Goal: Information Seeking & Learning: Find specific fact

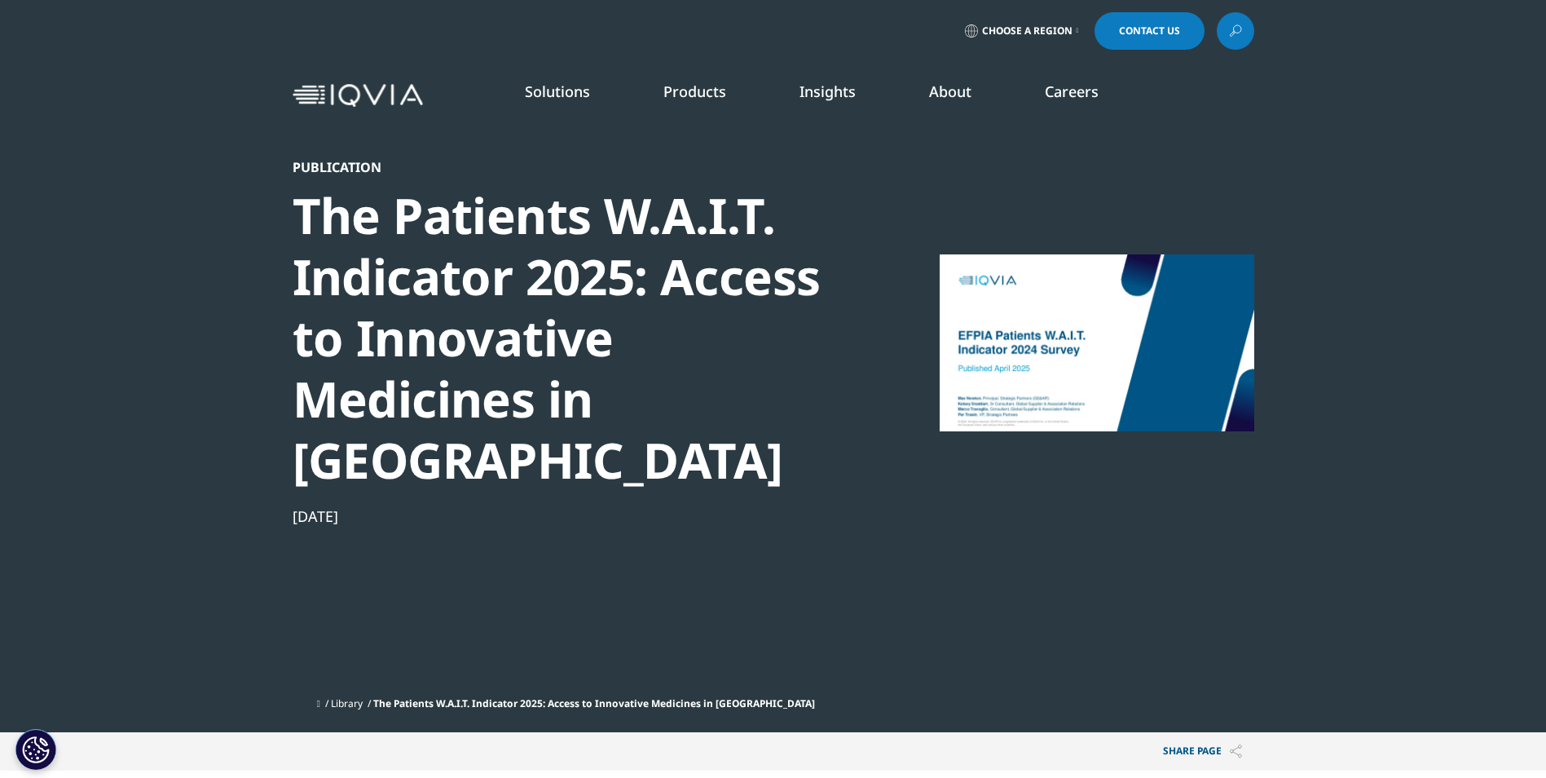
click at [1237, 34] on icon at bounding box center [1235, 30] width 13 height 21
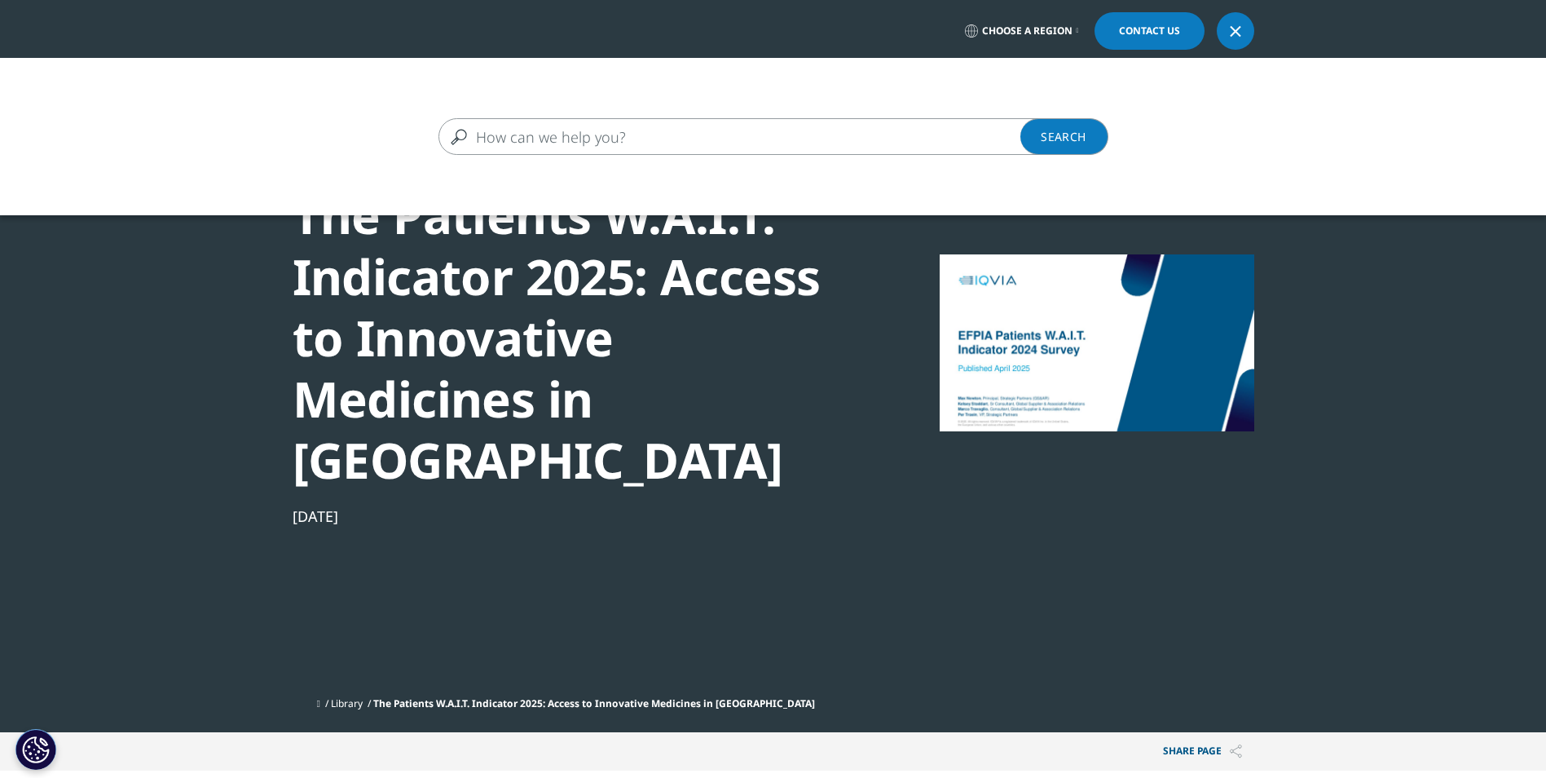
click at [647, 146] on input "Search" at bounding box center [750, 136] width 623 height 37
paste input "IQVIA Patients W.A.I.T Indicator Dataset, [DOMAIN_NAME], IQVIA MIDAS, IQVIA [GE…"
drag, startPoint x: 776, startPoint y: 138, endPoint x: 968, endPoint y: 138, distance: 191.6
click at [968, 138] on input "IQVIA Patients W.A.I.T Indicator Dataset, [DOMAIN_NAME], IQVIA MIDAS, IQVIA [GE…" at bounding box center [750, 136] width 623 height 37
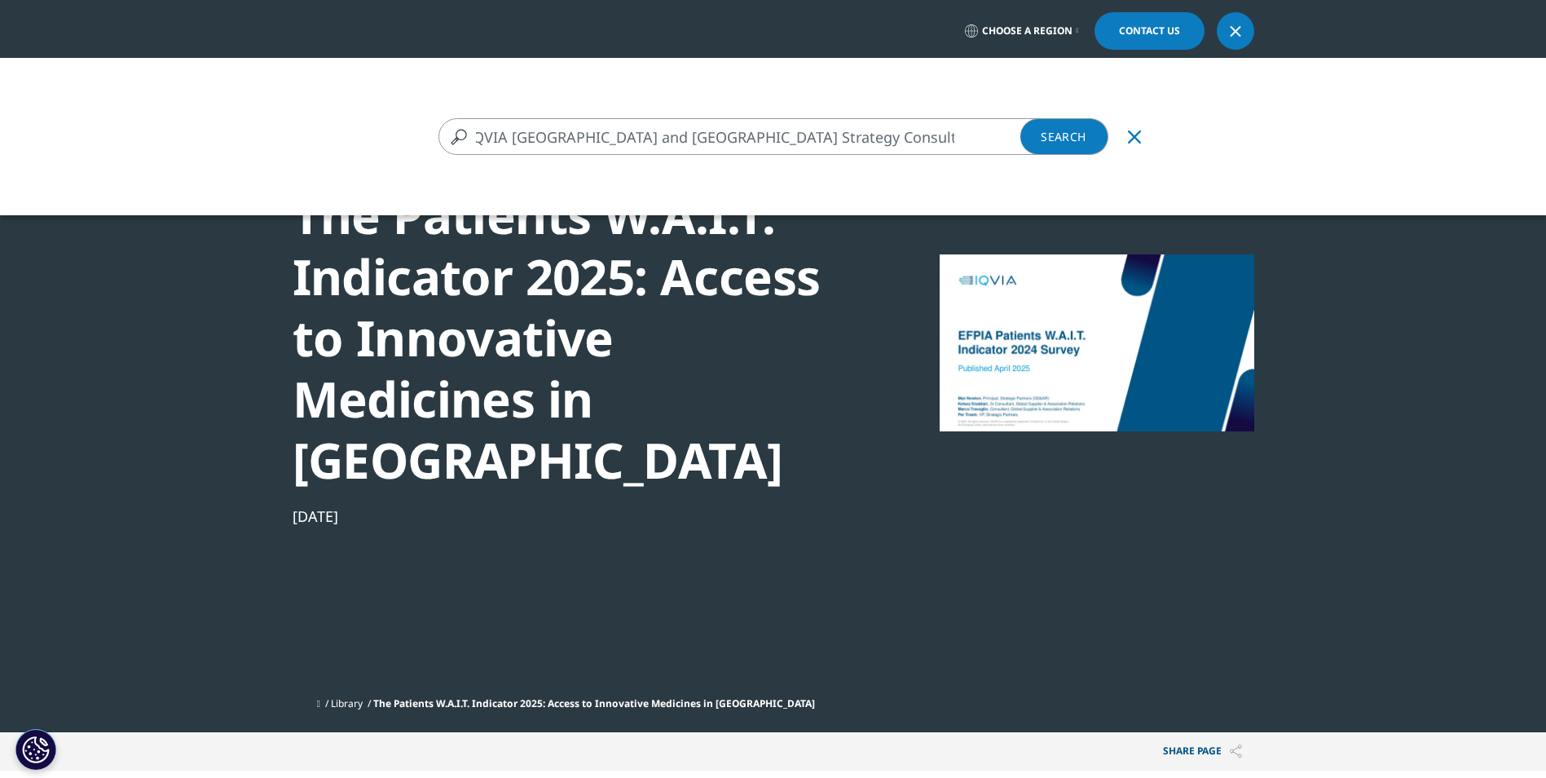
click at [725, 136] on input "IQVIA Patients W.A.I.T Indicator Dataset, [DOMAIN_NAME], IQVIA MIDAS, IQVIA [GE…" at bounding box center [750, 136] width 623 height 37
drag, startPoint x: 531, startPoint y: 139, endPoint x: 751, endPoint y: 123, distance: 220.6
click at [751, 123] on input "IQVIA Patients W.A.I.T Indicator Dataset, [DOMAIN_NAME], IQVIA MIDAS, IQVIA [GE…" at bounding box center [750, 136] width 623 height 37
type input "IQVIA Patients W.A.I.T Indicator Dataset, IQVIA MIDAS, IQVIA [GEOGRAPHIC_DATA] …"
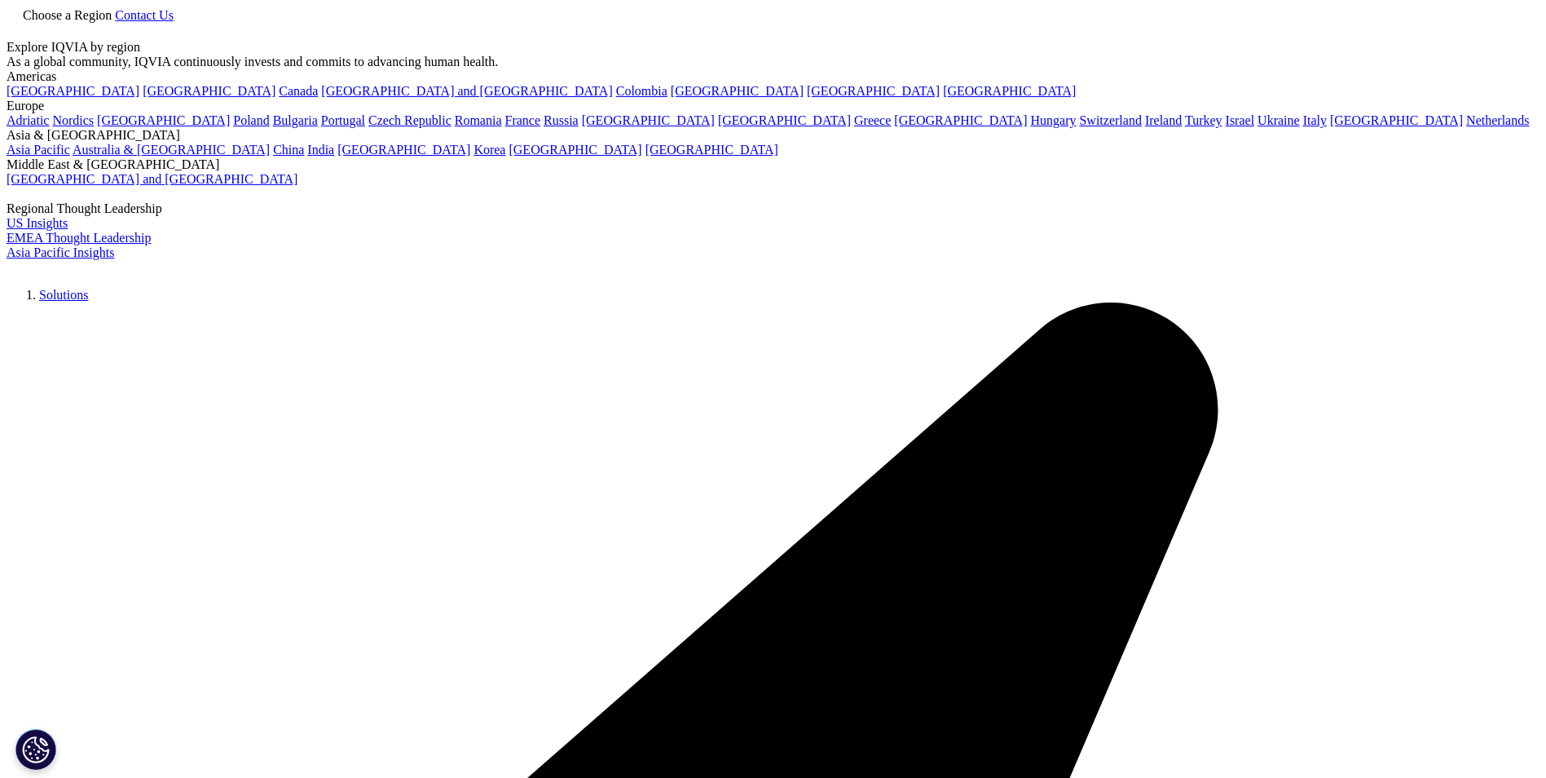
type input "IQVIA Patients W.A.I.T Indicator Dataset, IQVIA MIDAS, IQVIA Middle East and Af…"
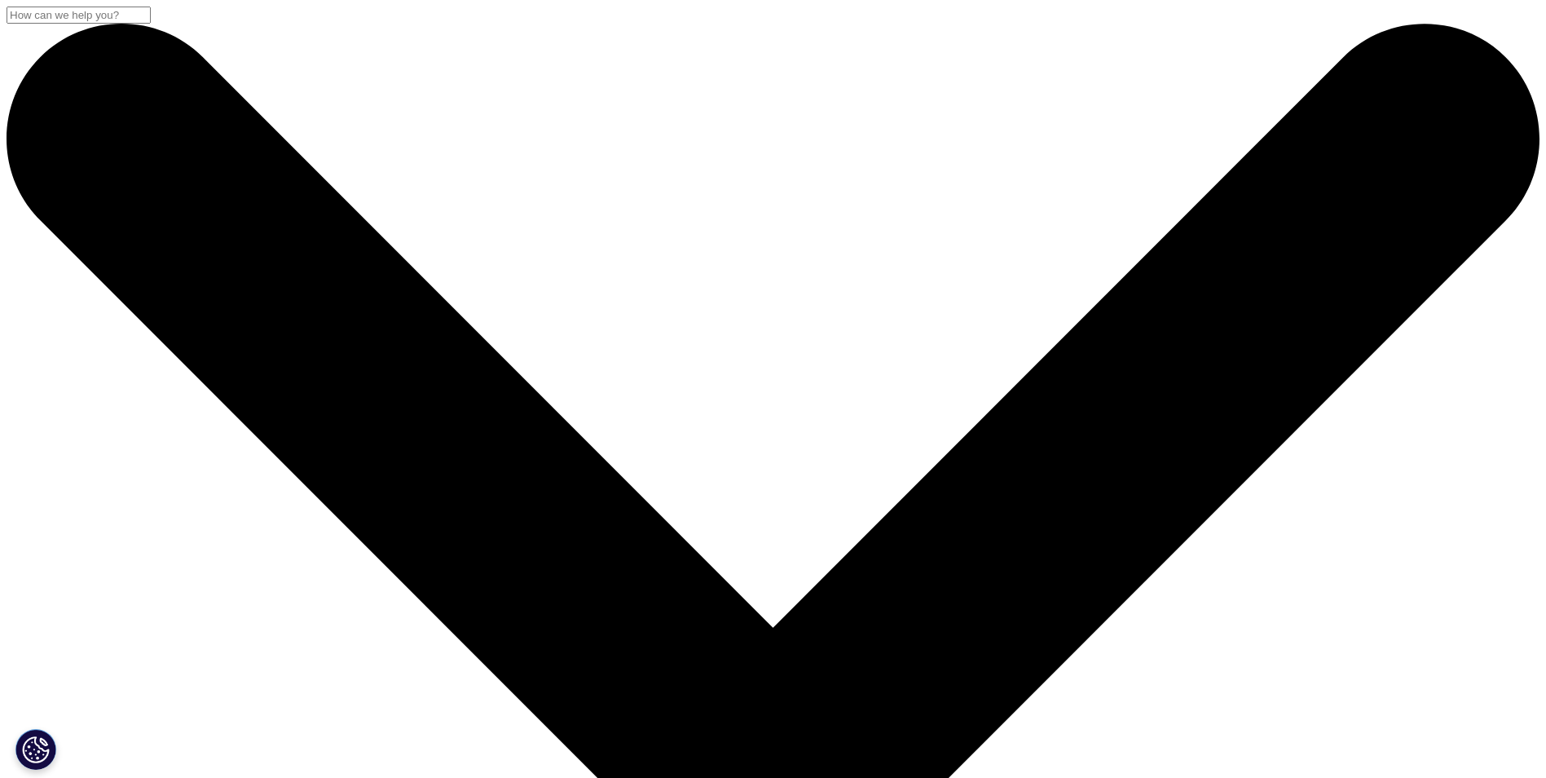
click at [151, 24] on input "Search" at bounding box center [79, 15] width 144 height 17
paste input "IQVIA Patients W.A.I.T Indicator Dataset, [DOMAIN_NAME], IQVIA MIDAS, IQVIA [GE…"
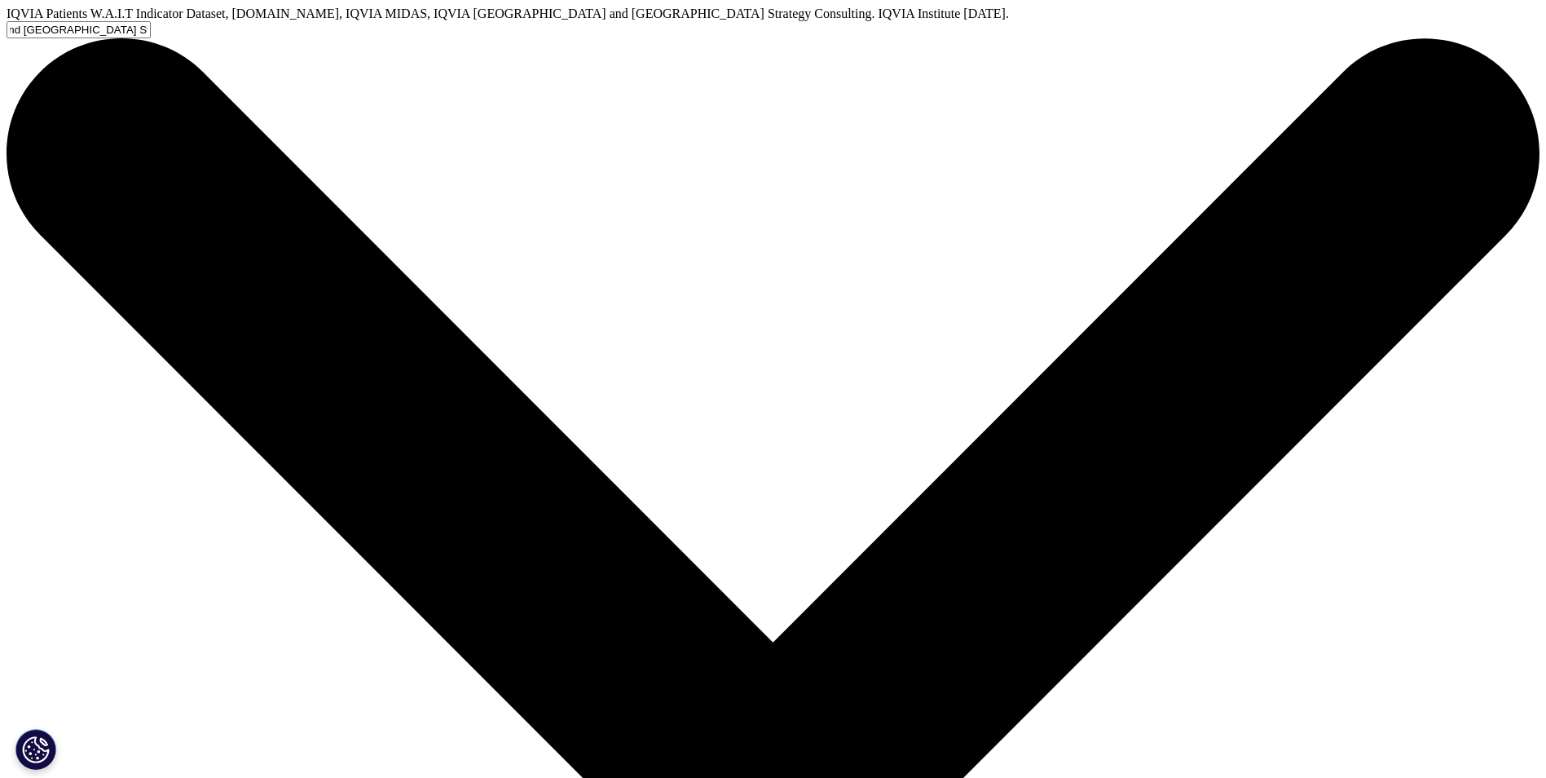
click at [151, 38] on input "IQVIA Patients W.A.I.T Indicator Dataset, [DOMAIN_NAME], IQVIA MIDAS, IQVIA [GE…" at bounding box center [79, 29] width 144 height 17
drag, startPoint x: 990, startPoint y: 134, endPoint x: 981, endPoint y: 138, distance: 9.8
click at [151, 38] on input "IQVIA Patients W.A.I.T Indicator Dataset, [DOMAIN_NAME], IQVIA MIDAS, IQVIA [GE…" at bounding box center [79, 29] width 144 height 17
drag, startPoint x: 780, startPoint y: 144, endPoint x: 747, endPoint y: 140, distance: 33.7
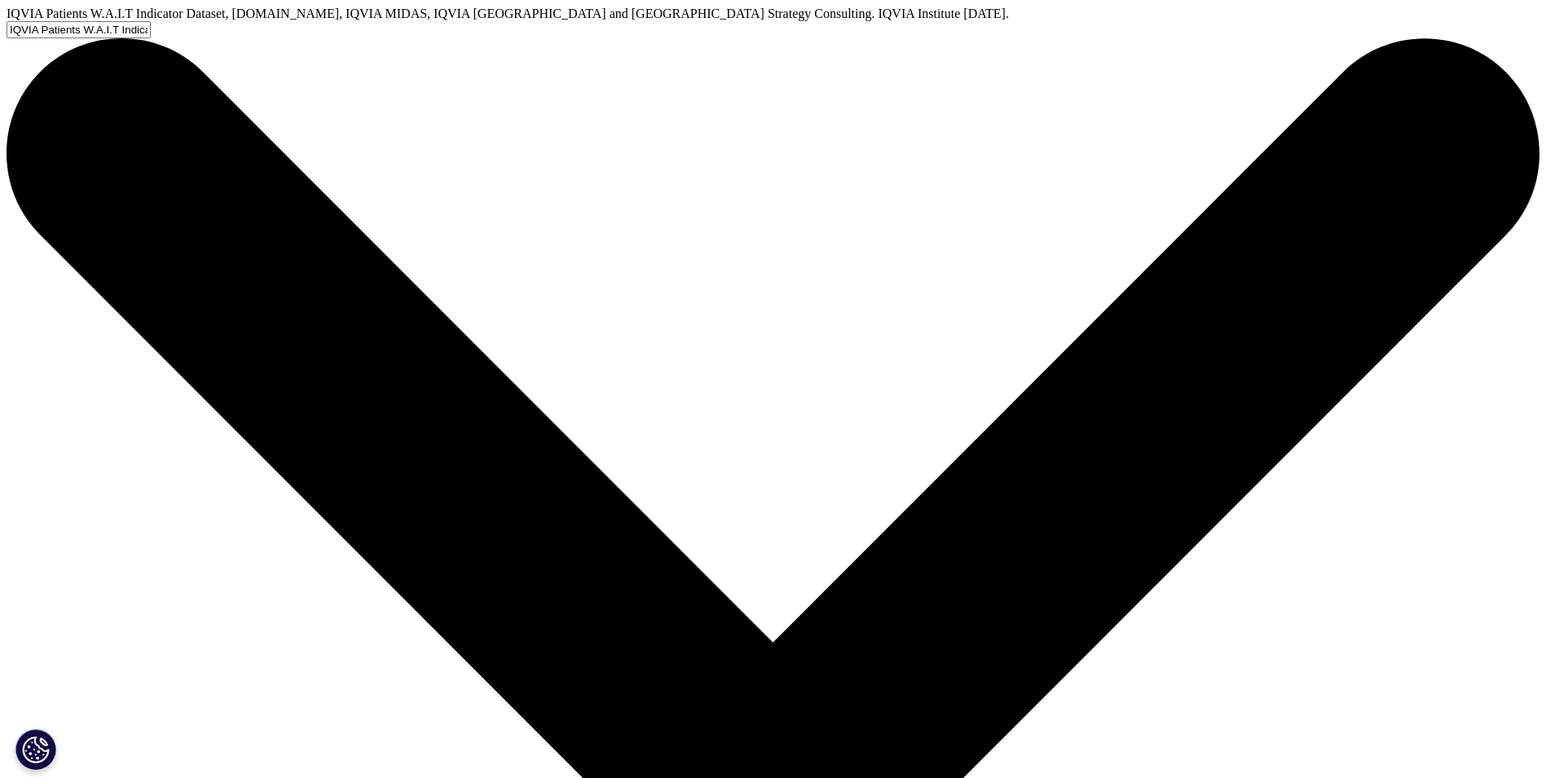
click at [151, 38] on input "IQVIA Patients W.A.I.T Indicator Dataset, [DOMAIN_NAME], IQVIA MIDAS, IQVIA [GE…" at bounding box center [79, 29] width 144 height 17
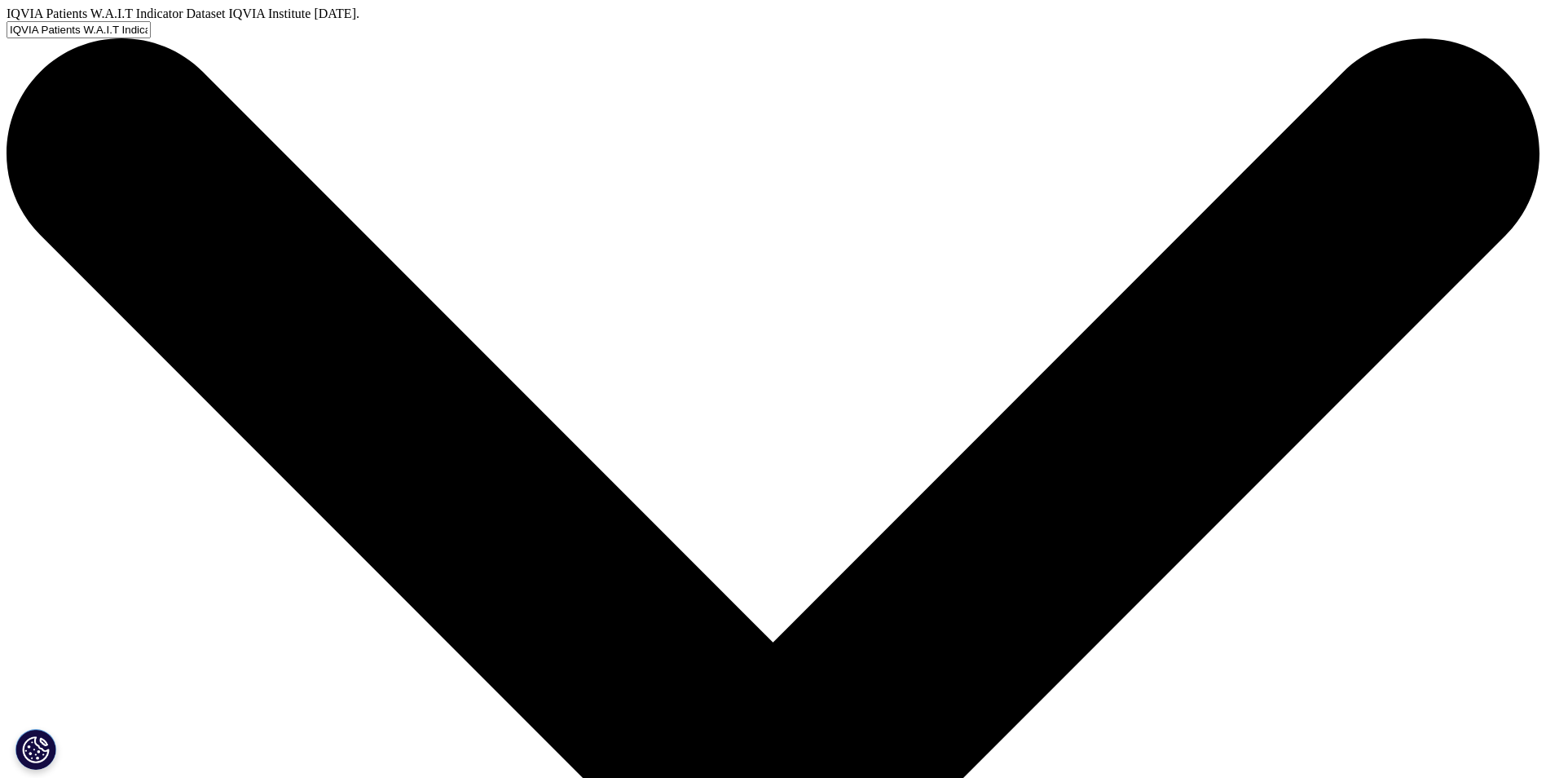
type input "IQVIA Patients W.A.I.T Indicator Dataset IQVIA Institute Dec 2024."
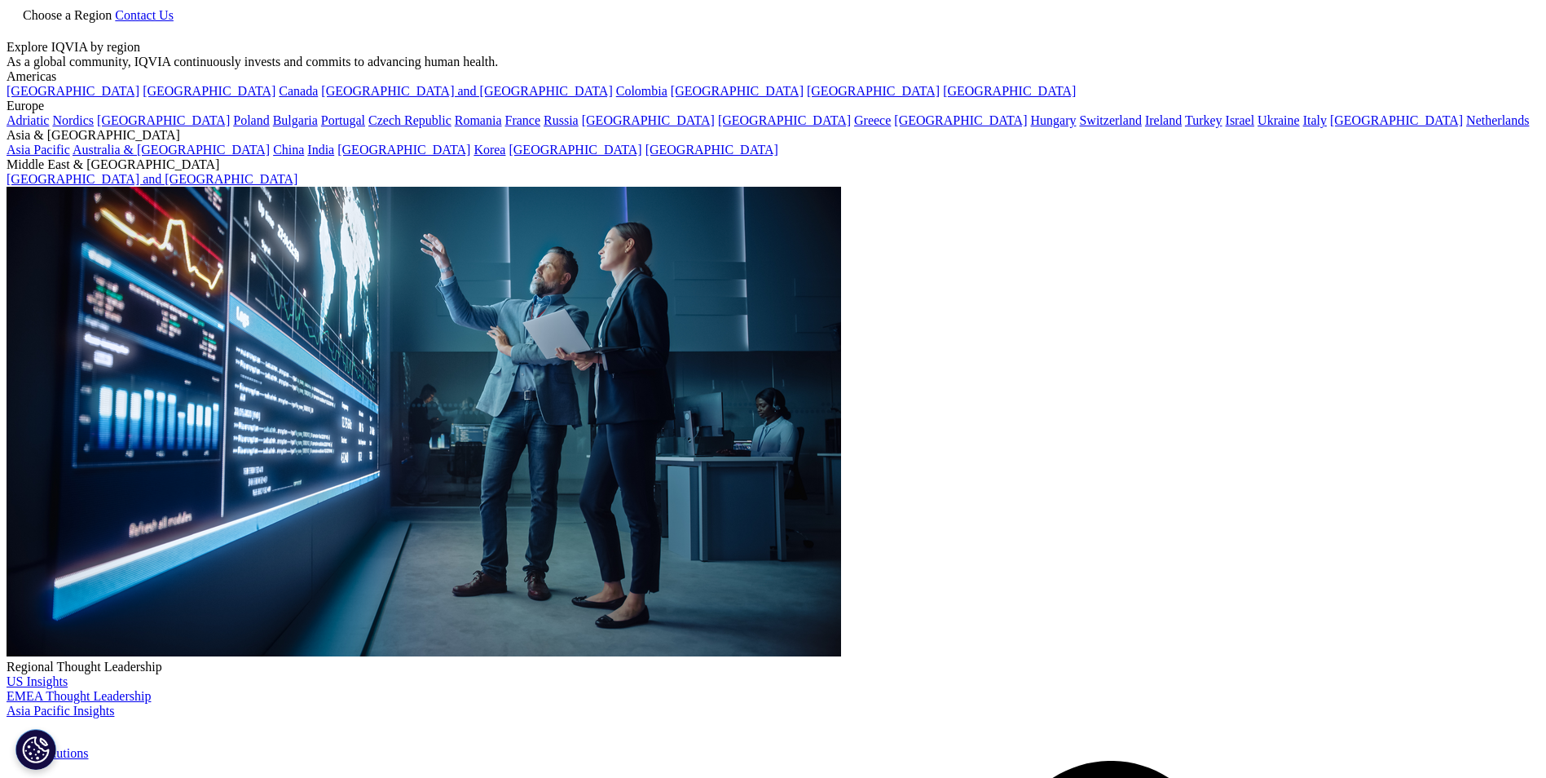
drag, startPoint x: 587, startPoint y: 256, endPoint x: 216, endPoint y: 248, distance: 371.0
drag, startPoint x: 531, startPoint y: 259, endPoint x: 994, endPoint y: 282, distance: 463.6
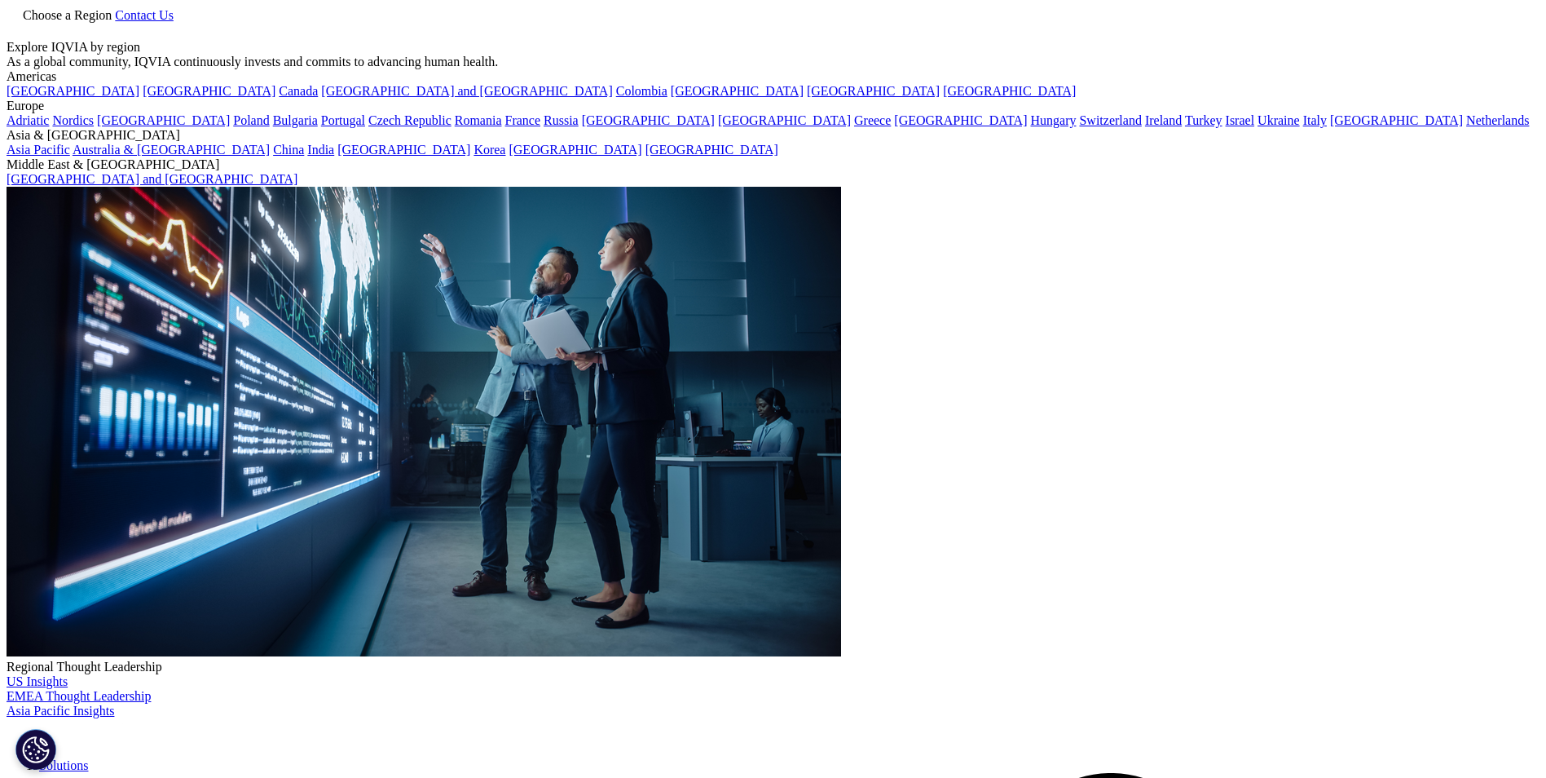
type input "IQVIA Patients W.A.I.T Indicator"
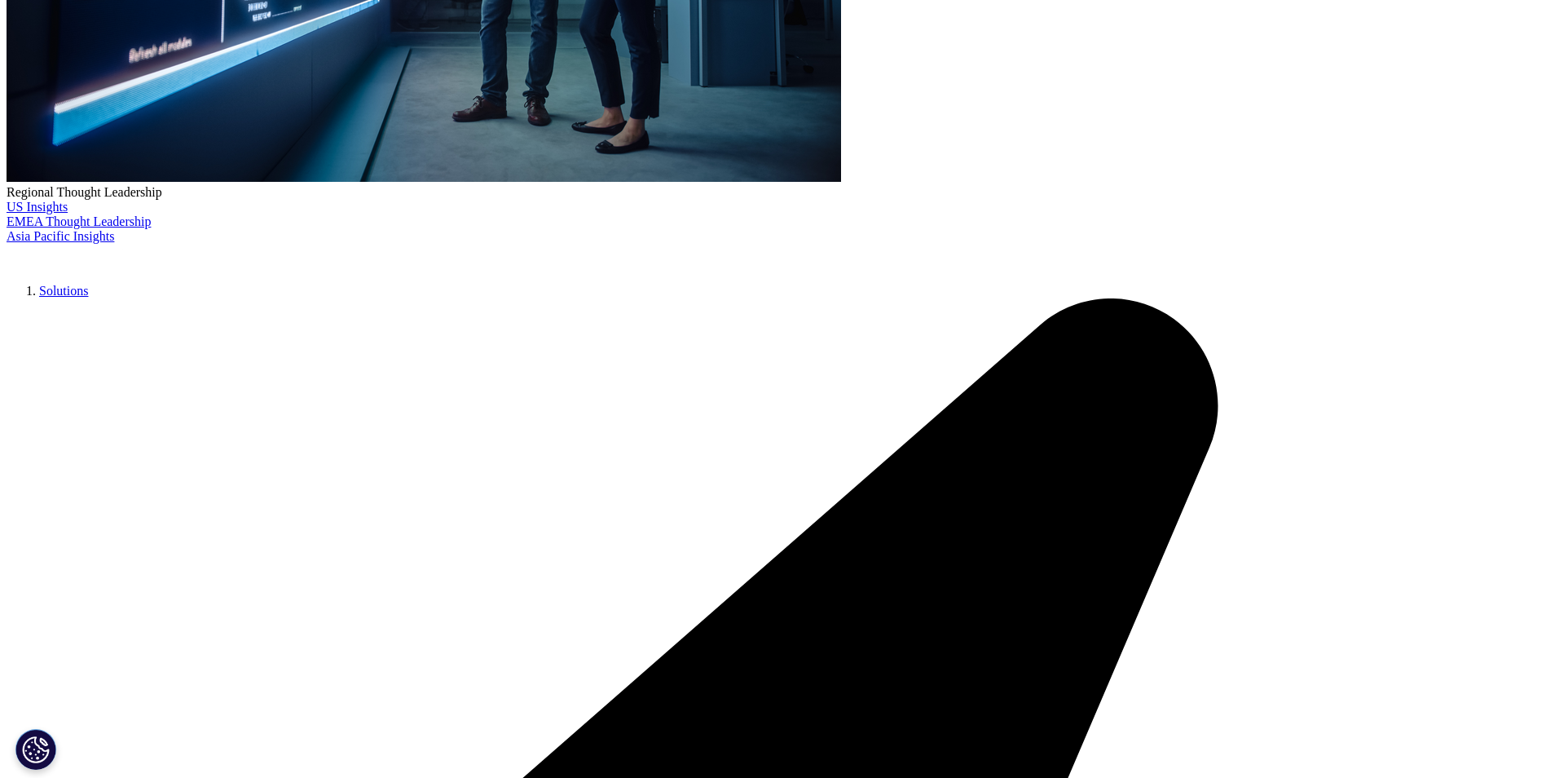
scroll to position [489, 0]
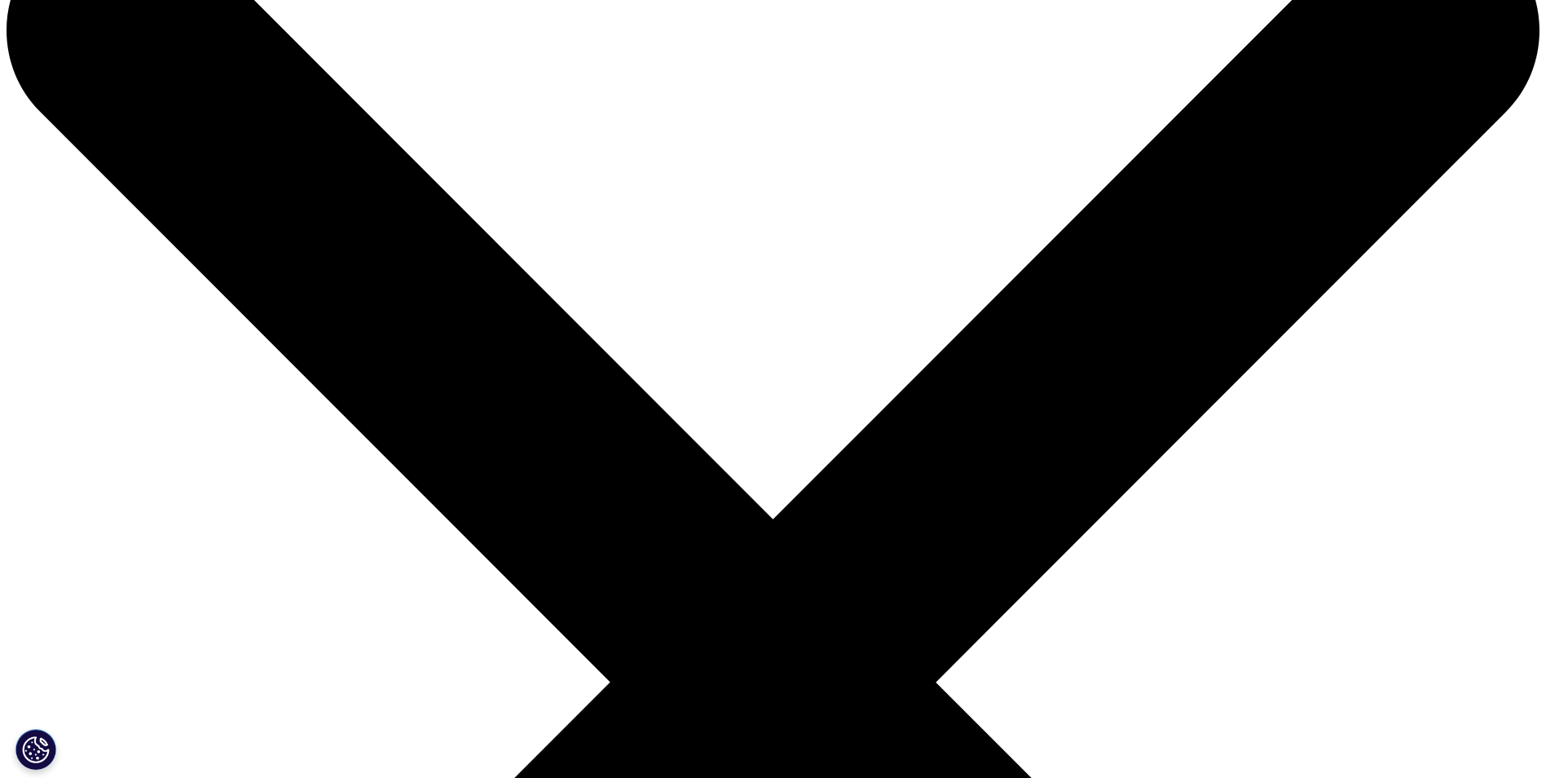
scroll to position [80, 0]
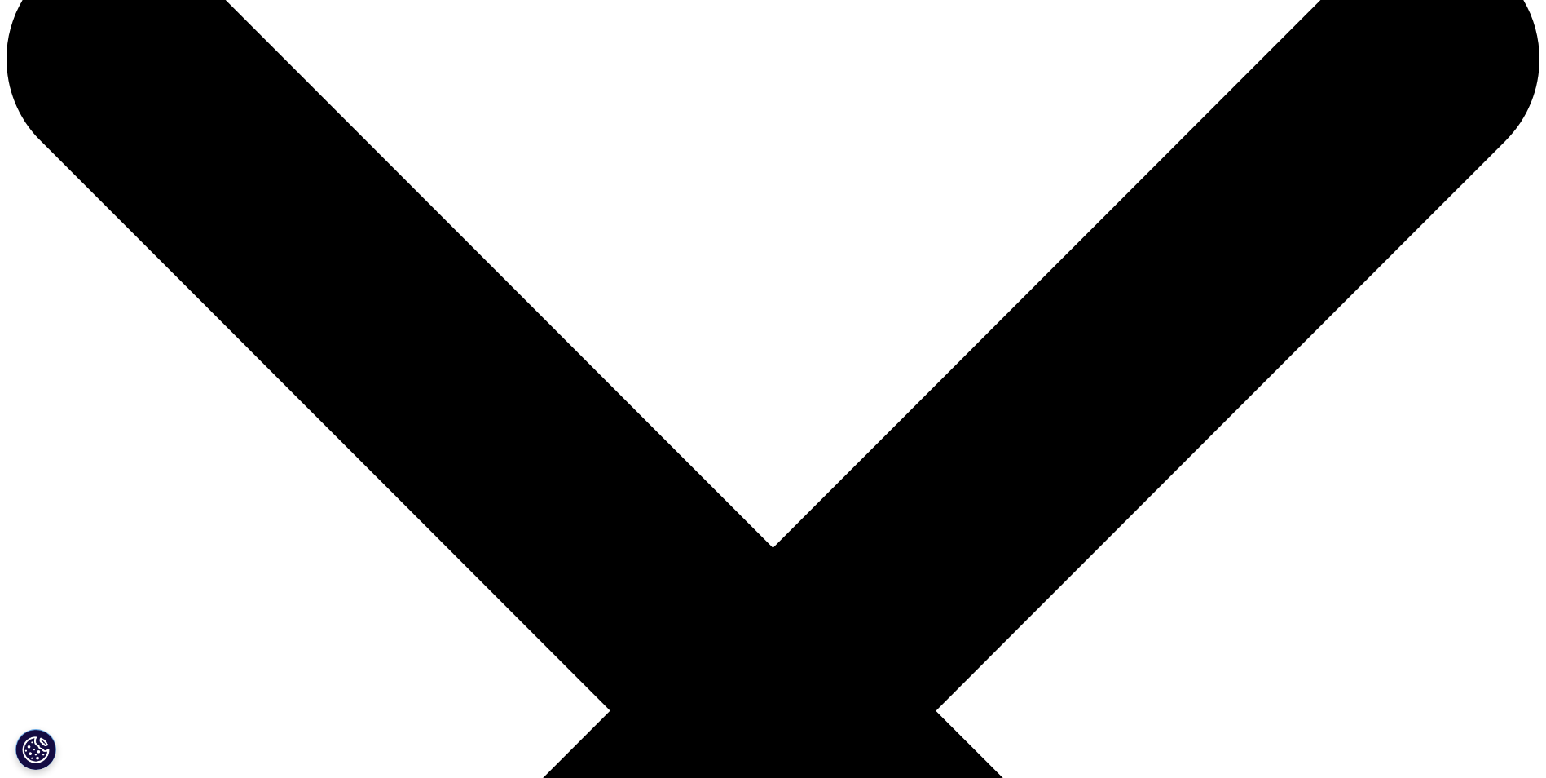
drag, startPoint x: 584, startPoint y: 179, endPoint x: 97, endPoint y: 179, distance: 487.4
paste input "Dataset, [DOMAIN_NAME], IQVIA MIDAS, IQVIA [GEOGRAPHIC_DATA] and [GEOGRAPHIC_DA…"
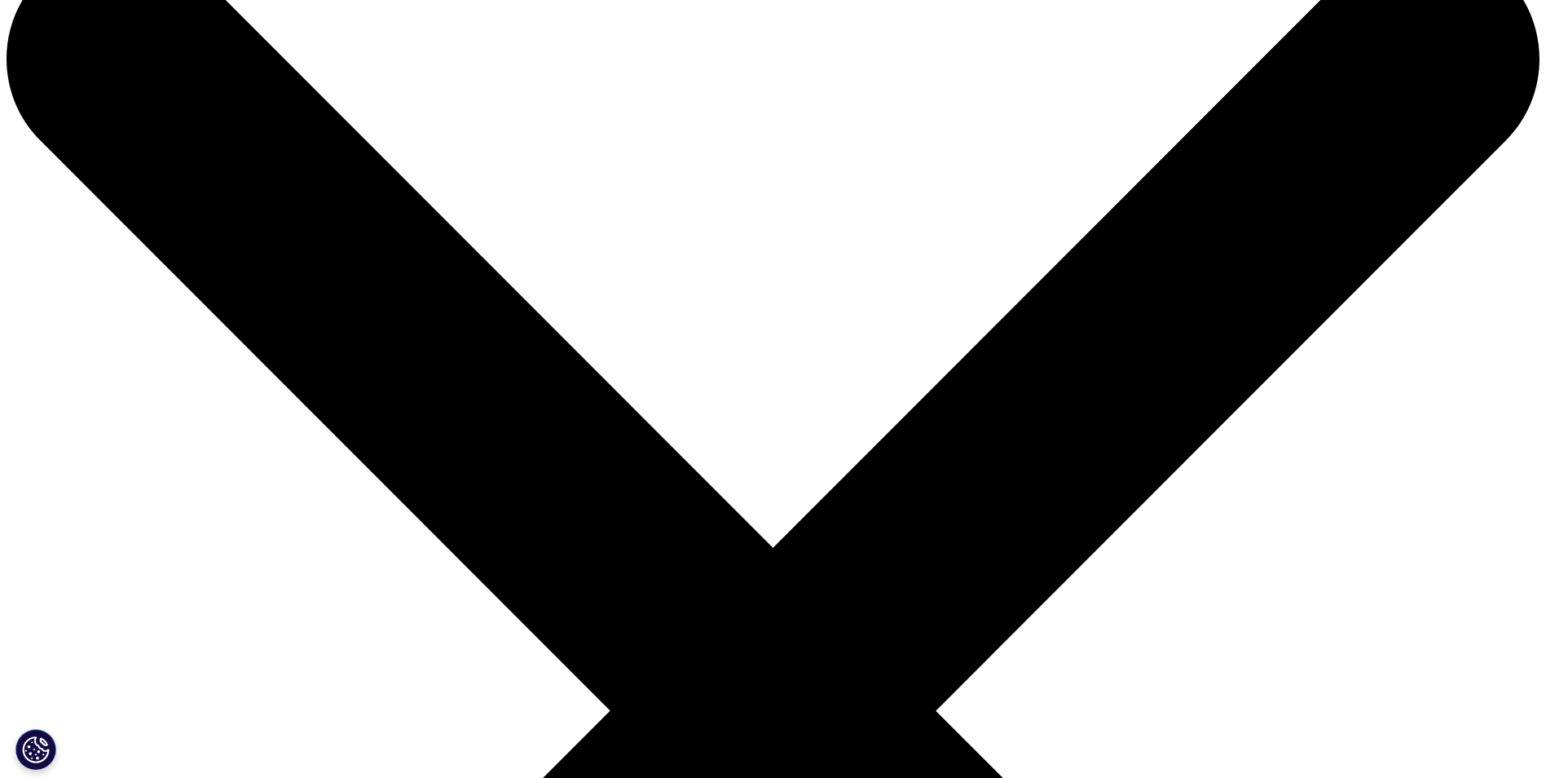
drag, startPoint x: 708, startPoint y: 179, endPoint x: -271, endPoint y: 152, distance: 978.5
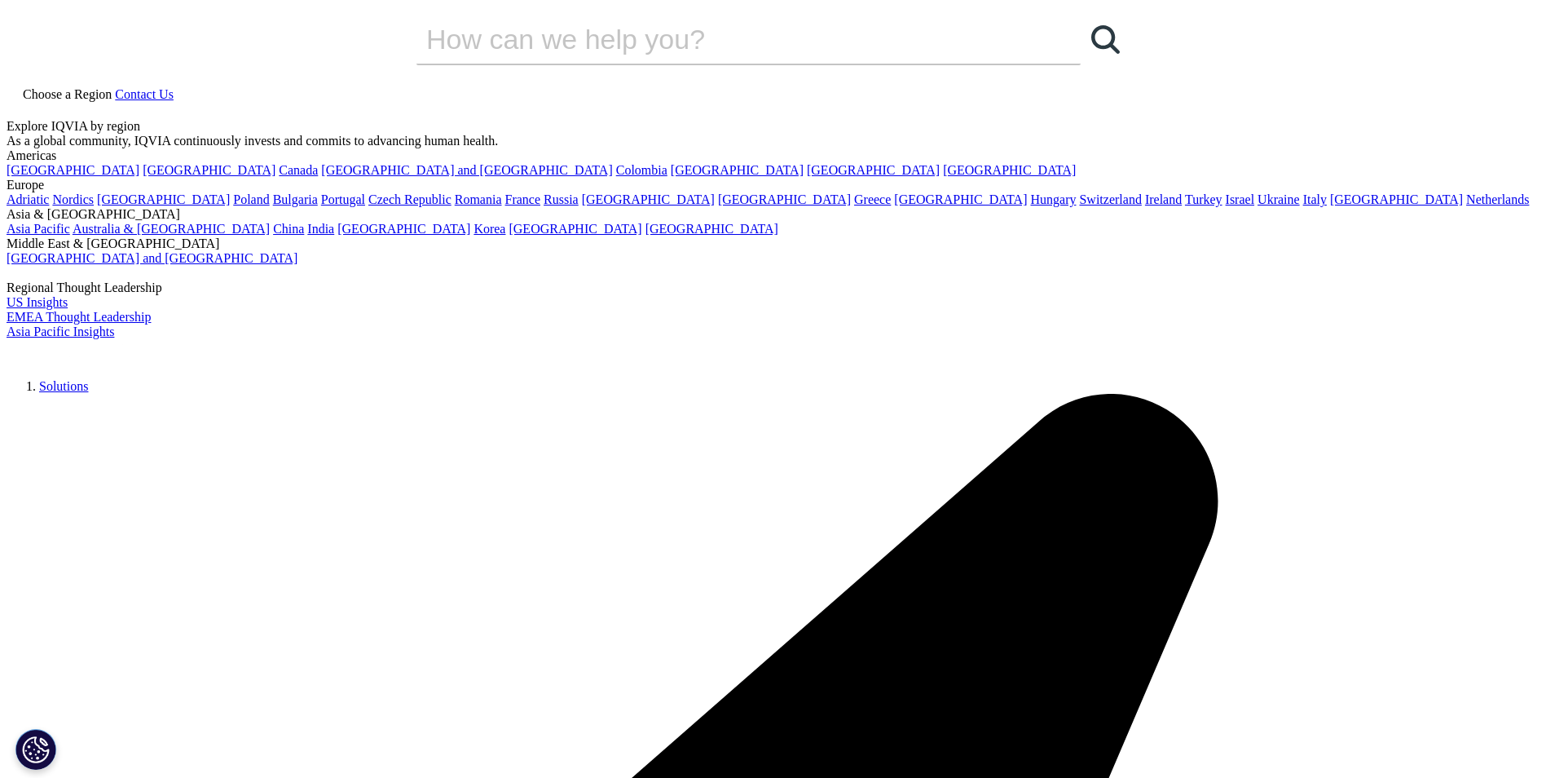
paste input "IQVIA Patients W.A.I.T Indicator Dataset, mohap.gov.ae, IQVIA MIDAS, IQVIA Midd…"
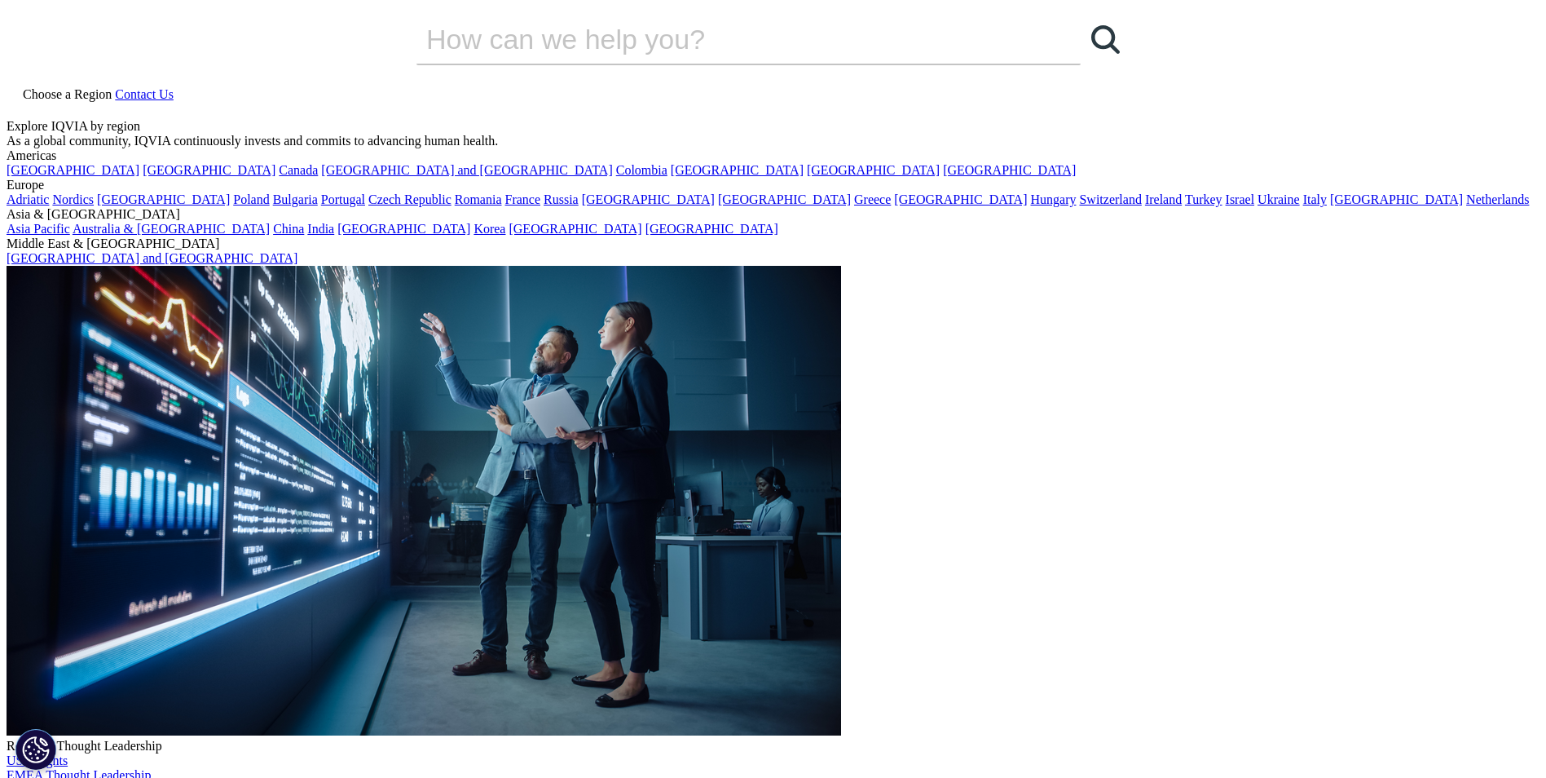
drag, startPoint x: 403, startPoint y: 261, endPoint x: 493, endPoint y: 246, distance: 90.9
drag, startPoint x: 791, startPoint y: 258, endPoint x: 959, endPoint y: 266, distance: 168.1
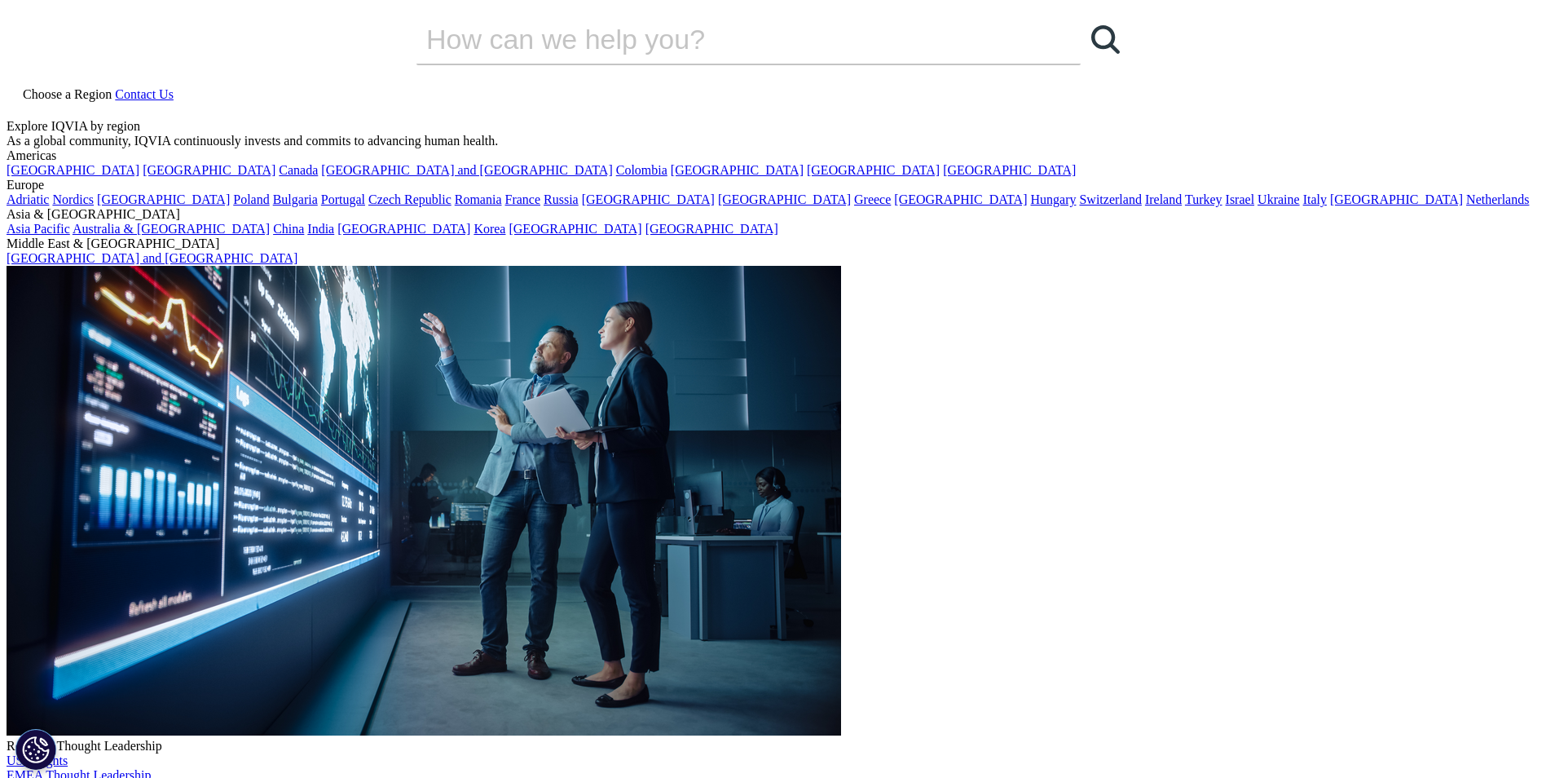
scroll to position [0, 0]
drag, startPoint x: 652, startPoint y: 257, endPoint x: 908, endPoint y: 258, distance: 256.0
type input "IQVIA Institute Dec 2024 Middle East and Africa"
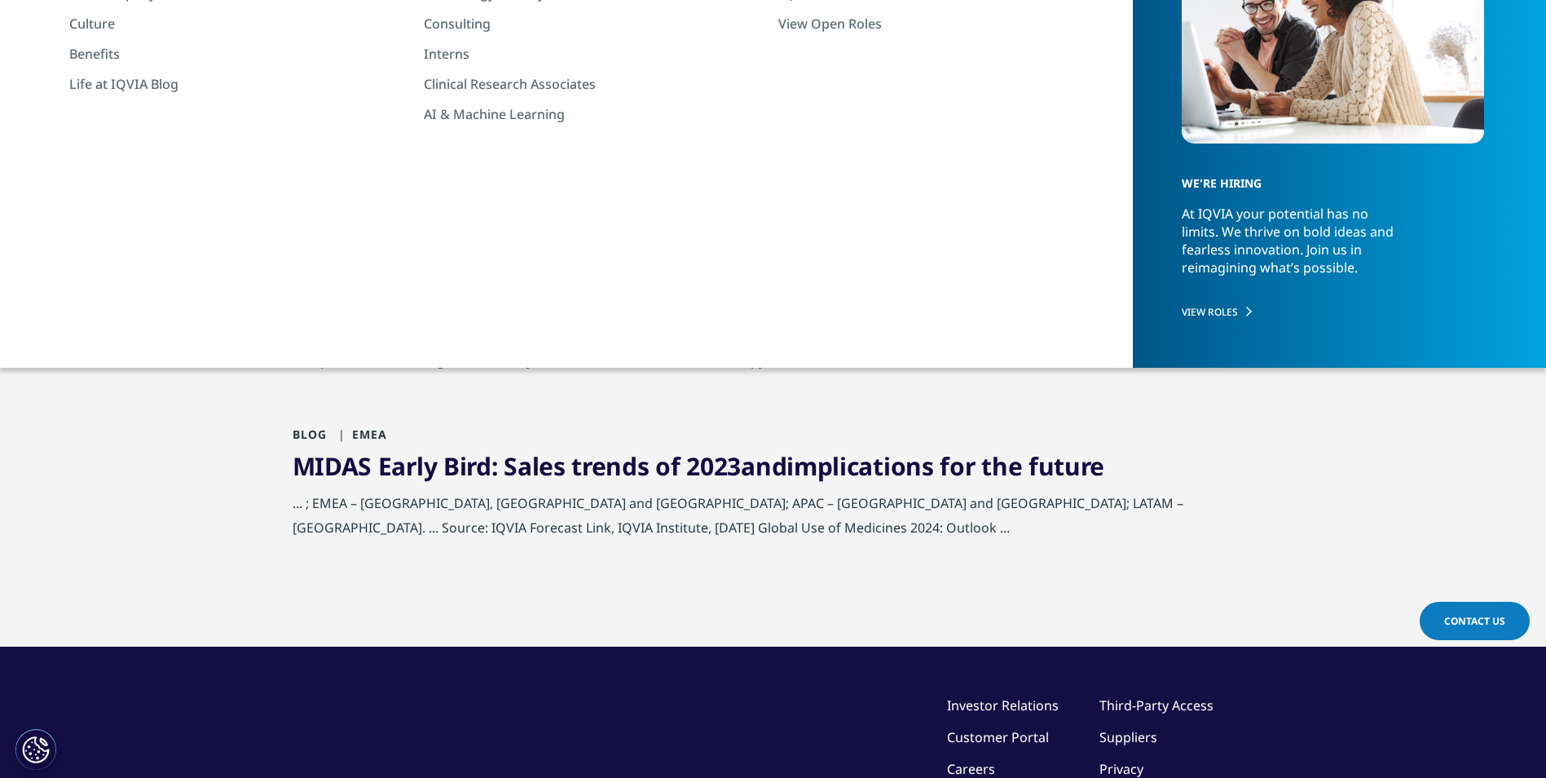
scroll to position [245, 0]
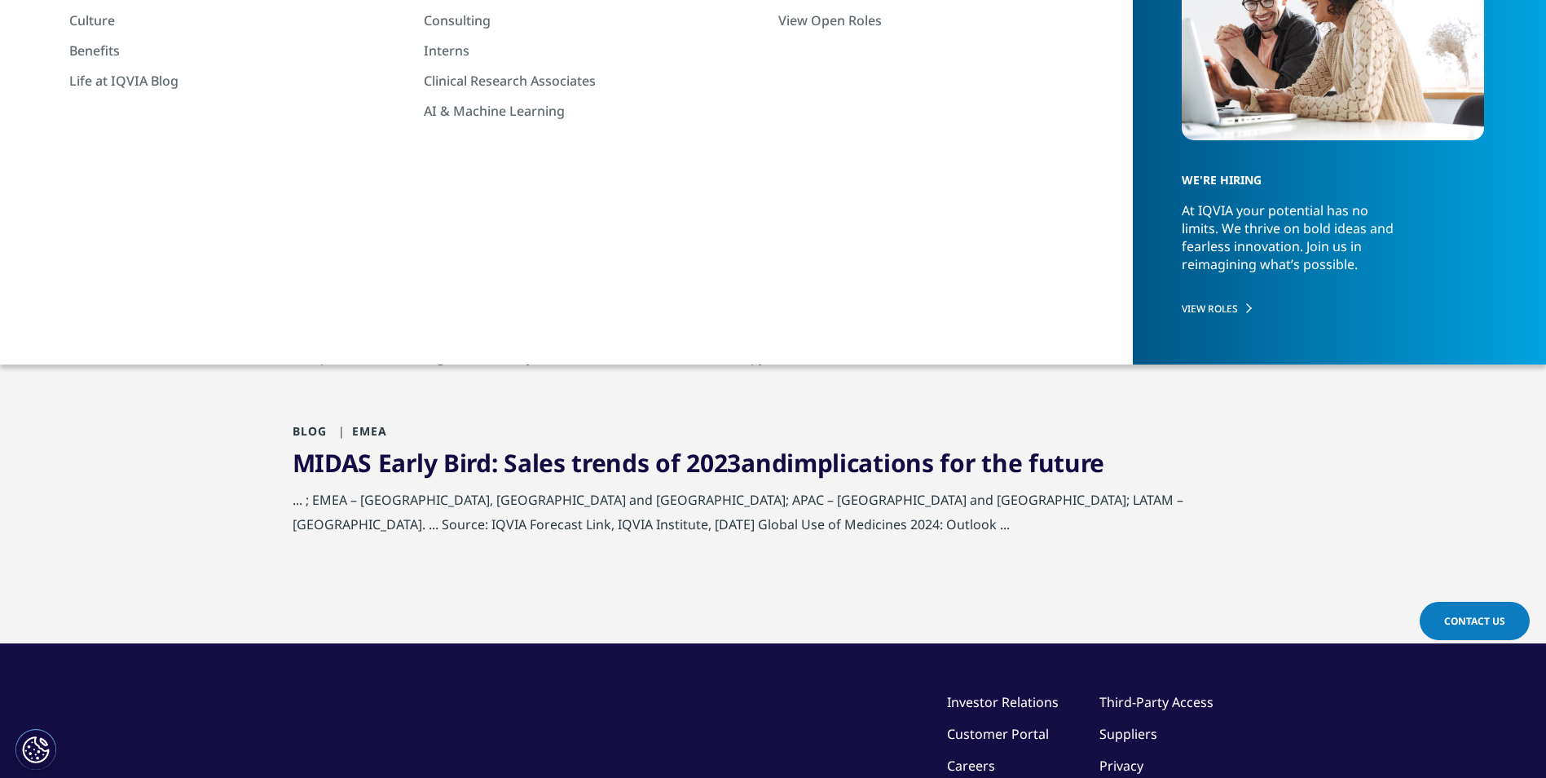
click at [842, 299] on link "Pharma Perspectives on Evolving Healthcare Systems in Middle East" at bounding box center [697, 295] width 808 height 33
click at [842, 302] on link "Pharma Perspectives on Evolving Healthcare Systems in Middle East" at bounding box center [697, 295] width 808 height 33
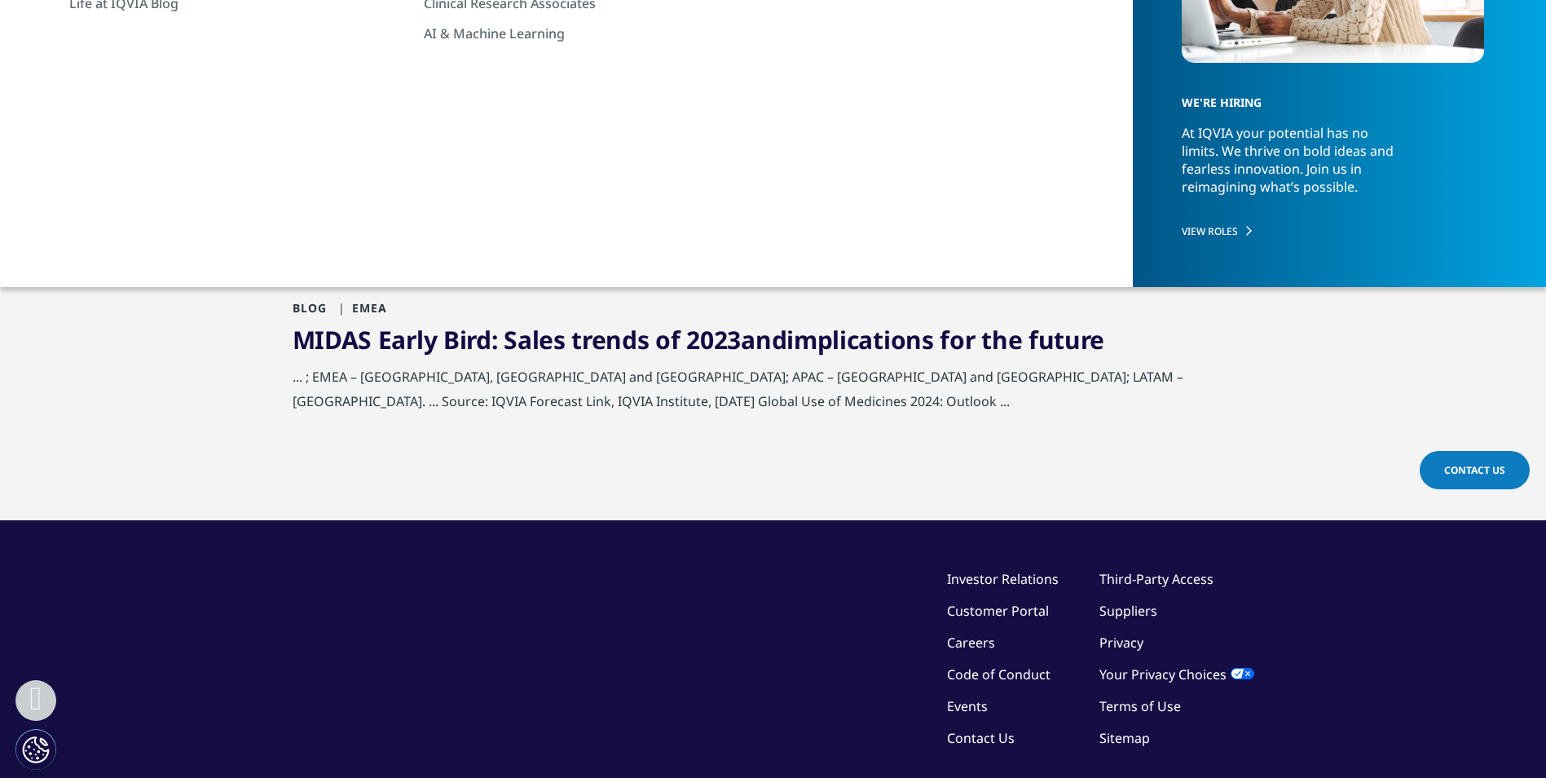
scroll to position [320, 0]
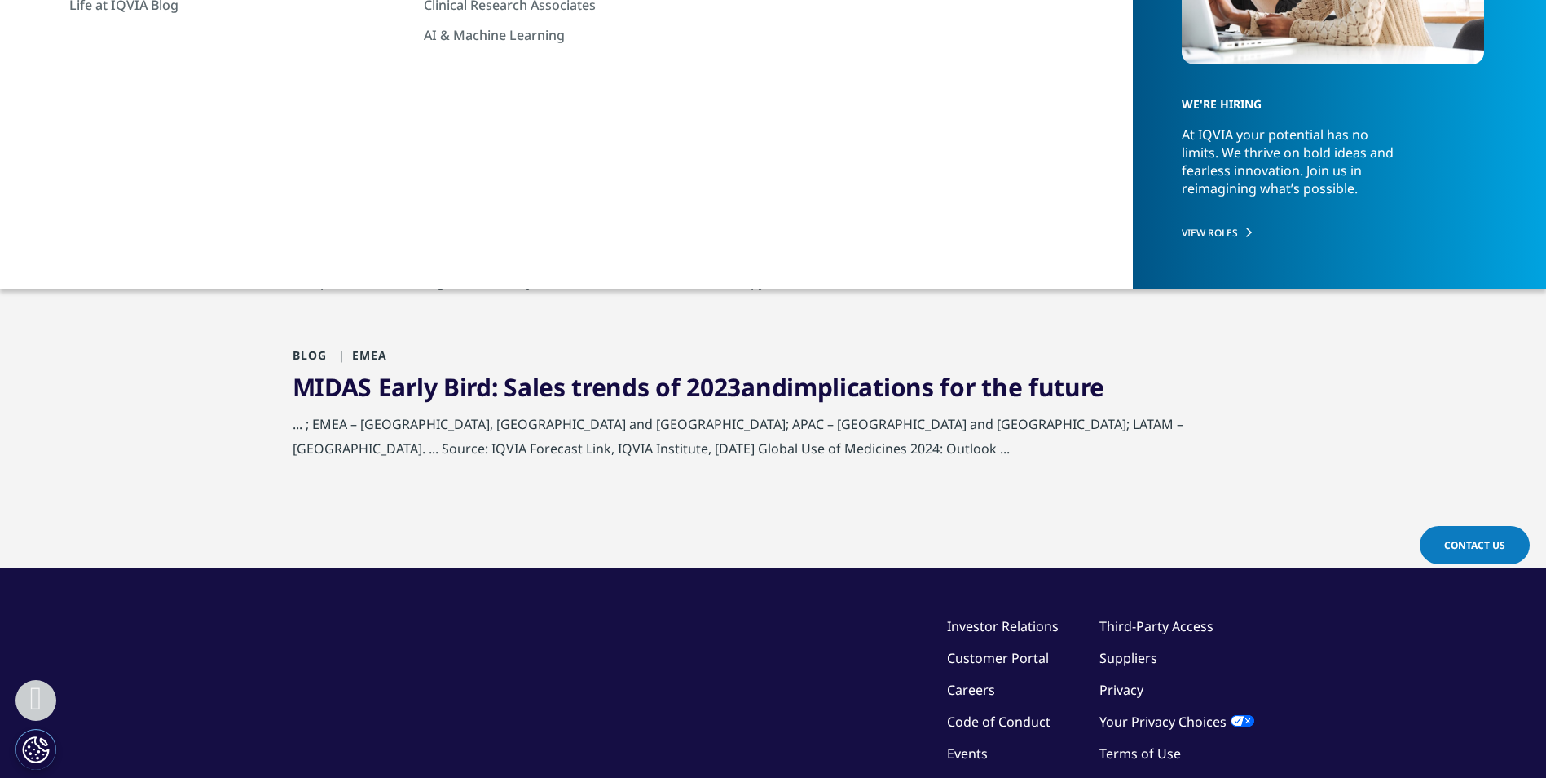
click at [561, 227] on link "Pharma Perspectives on Evolving Healthcare Systems in Middle East" at bounding box center [697, 219] width 808 height 33
click at [542, 254] on div "Pharma Perspectives on Evolving Healthcare Systems in Middle East Dec 12, 2023 …" at bounding box center [774, 273] width 962 height 57
click at [493, 282] on div "Pharma Perspectives on Evolving Healthcare Systems in Middle East Dec 12, 2023 …" at bounding box center [774, 273] width 962 height 57
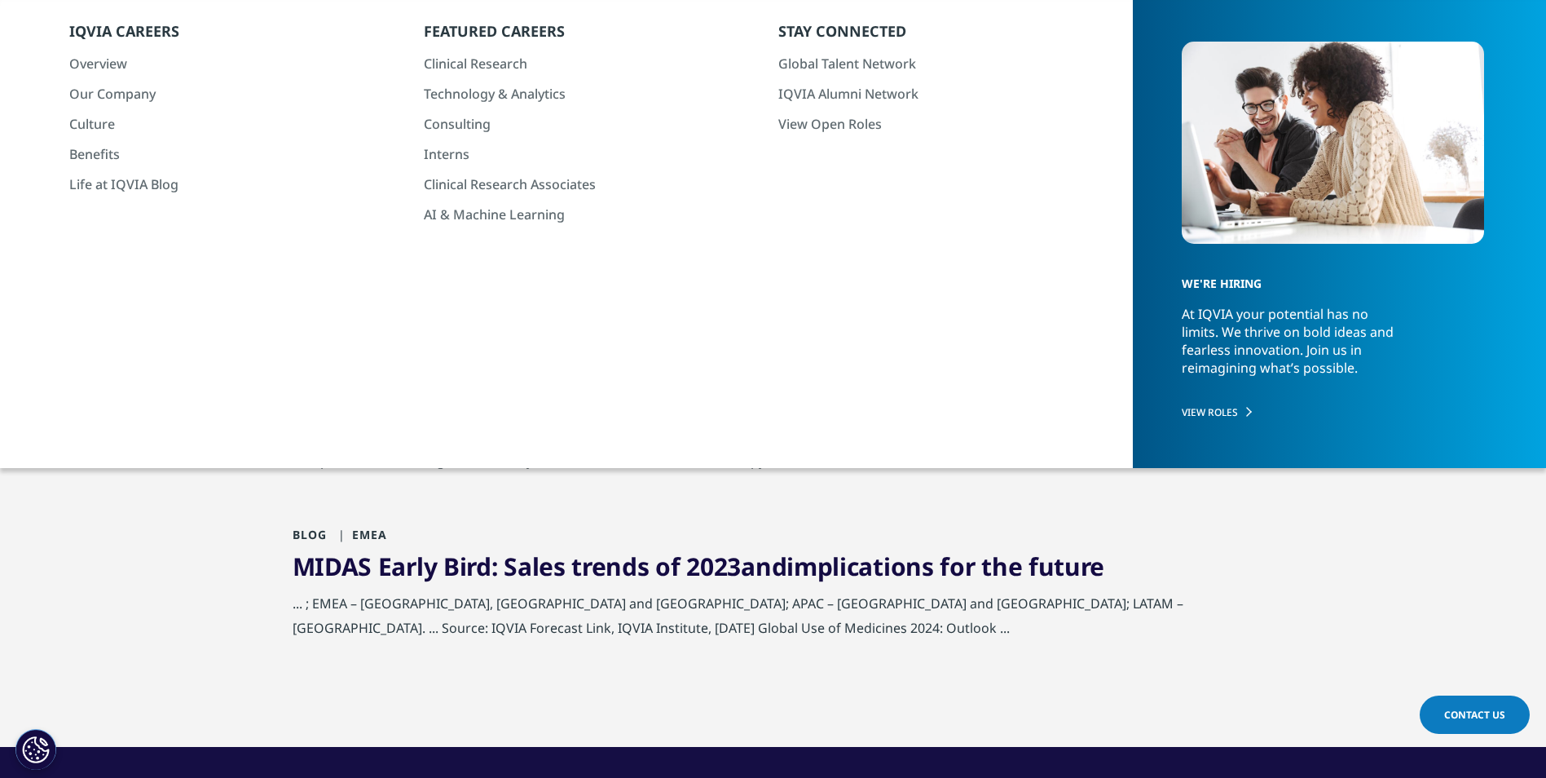
scroll to position [163, 0]
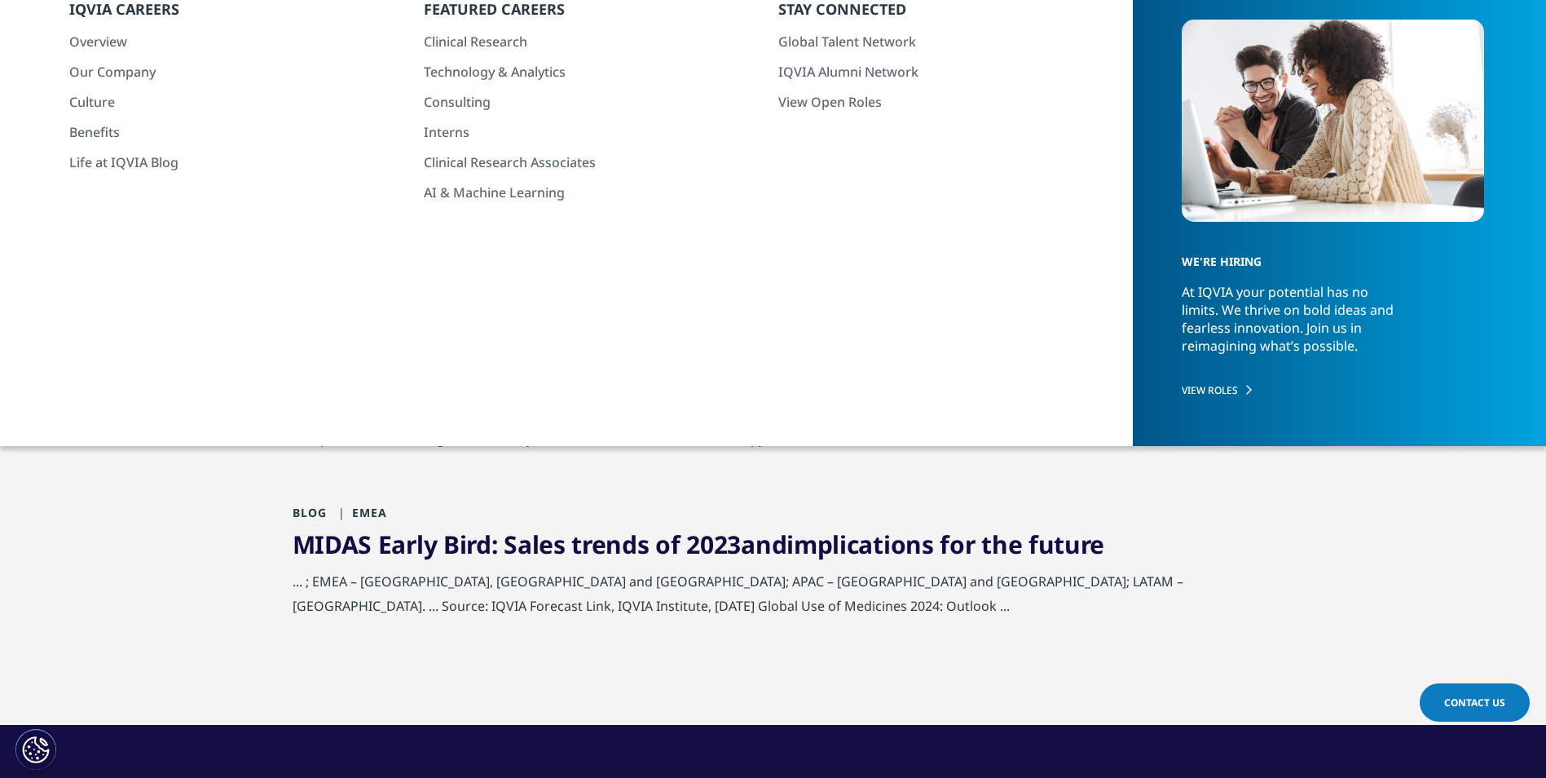
click at [493, 363] on link "Pharma Perspectives on Evolving Healthcare Systems in Middle East" at bounding box center [697, 376] width 808 height 33
click at [355, 344] on span "White Paper" at bounding box center [336, 344] width 87 height 15
click at [373, 383] on link "Pharma Perspectives on Evolving Healthcare Systems in Middle East" at bounding box center [697, 376] width 808 height 33
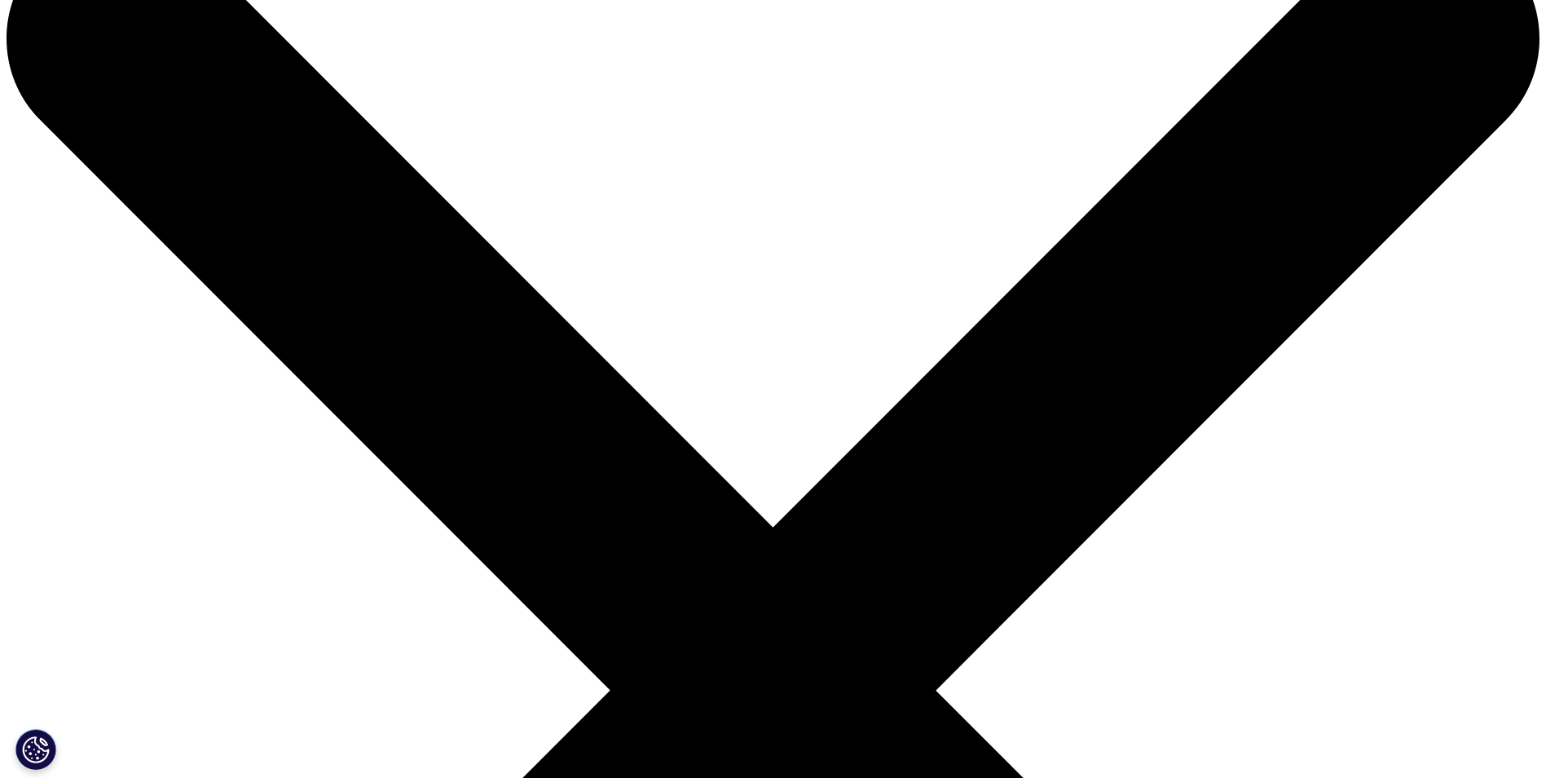
scroll to position [82, 0]
